Goal: Task Accomplishment & Management: Complete application form

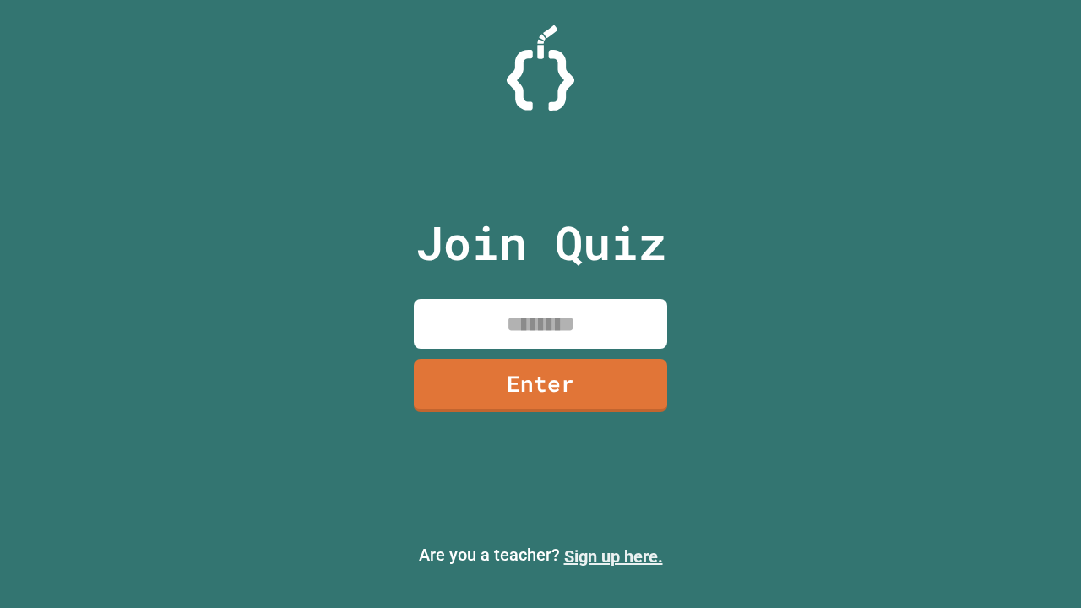
click at [613, 556] on link "Sign up here." at bounding box center [613, 556] width 99 height 20
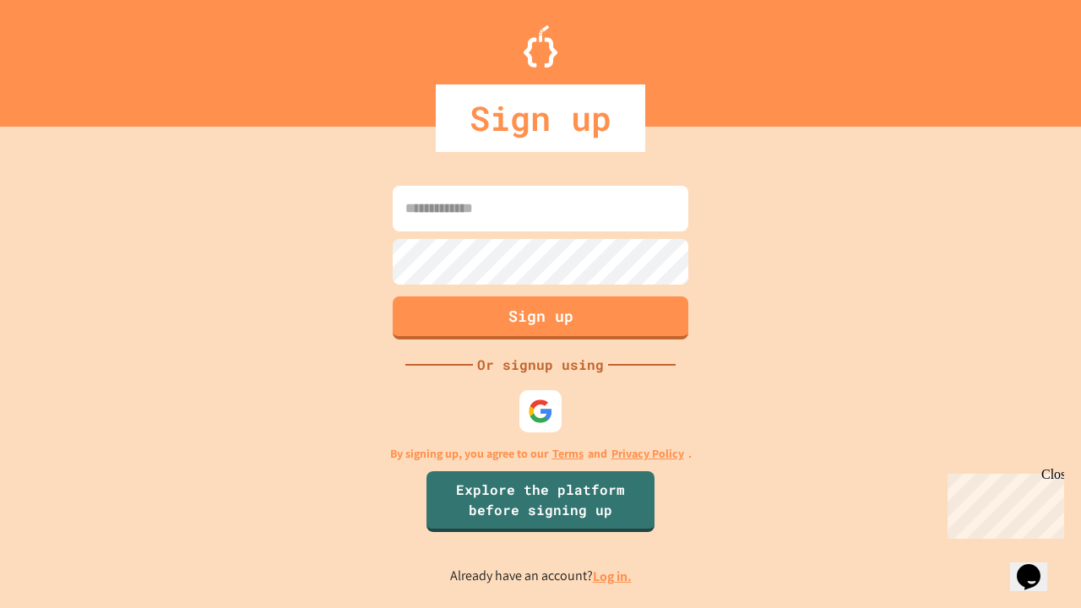
click at [613, 576] on link "Log in." at bounding box center [612, 576] width 39 height 18
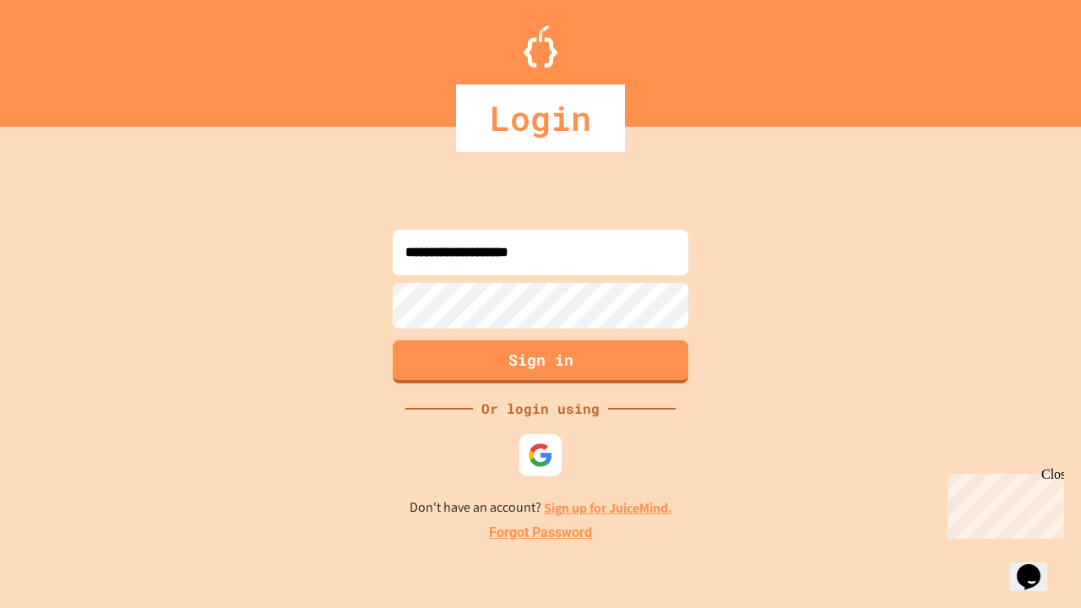
type input "**********"
